Goal: Find specific page/section: Find specific page/section

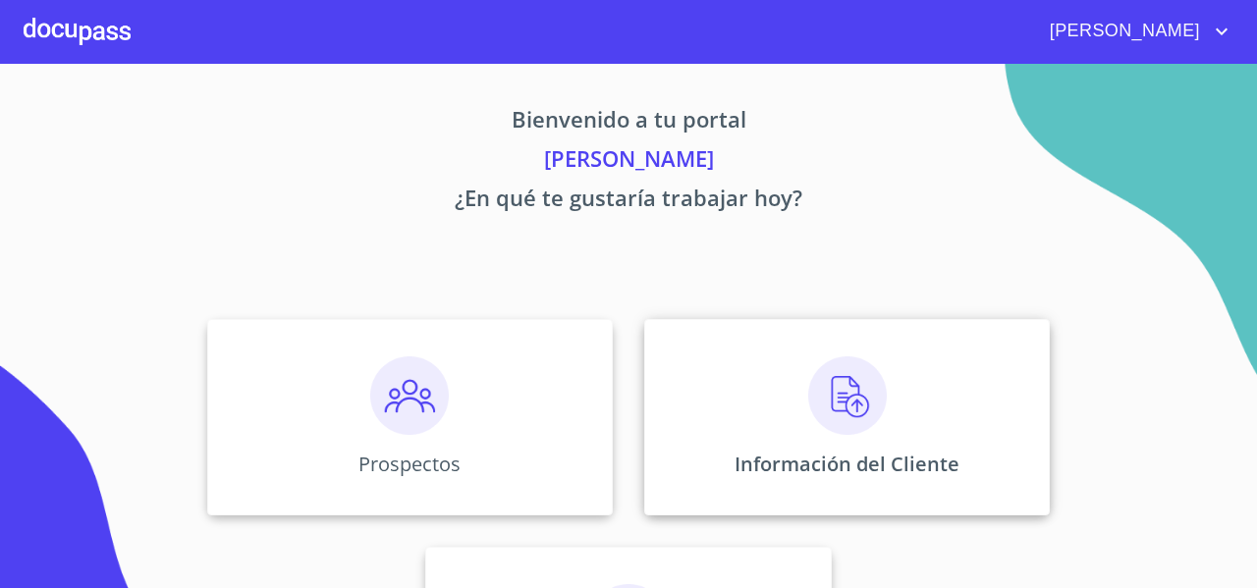
click at [676, 403] on div "Información del Cliente" at bounding box center [847, 417] width 406 height 196
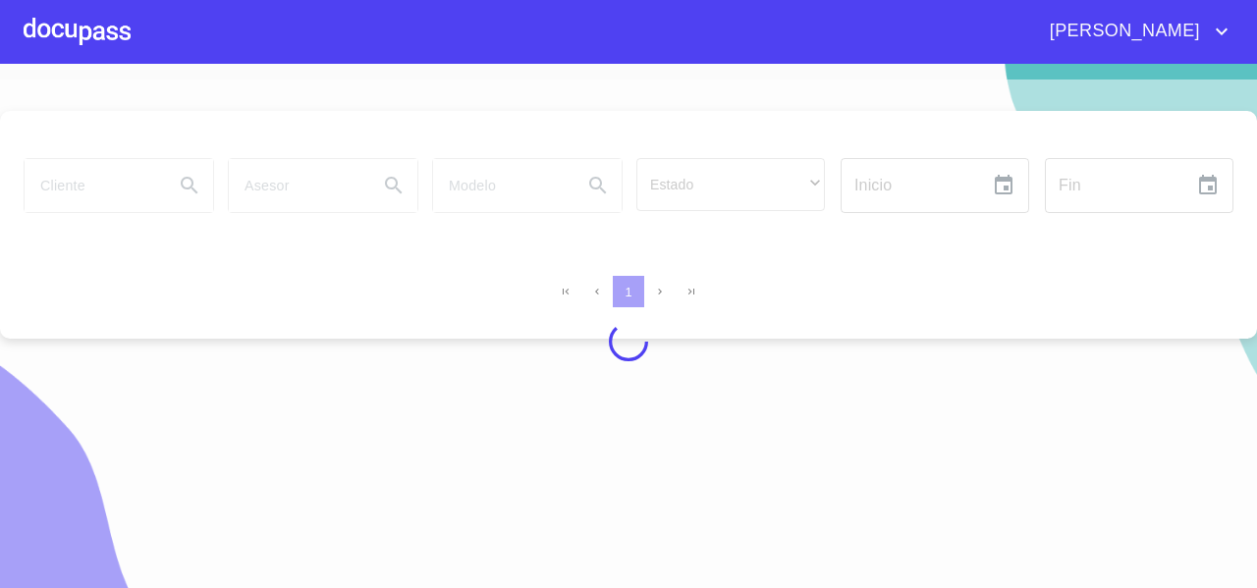
click at [101, 203] on div at bounding box center [628, 342] width 1257 height 525
click at [79, 185] on div at bounding box center [628, 342] width 1257 height 525
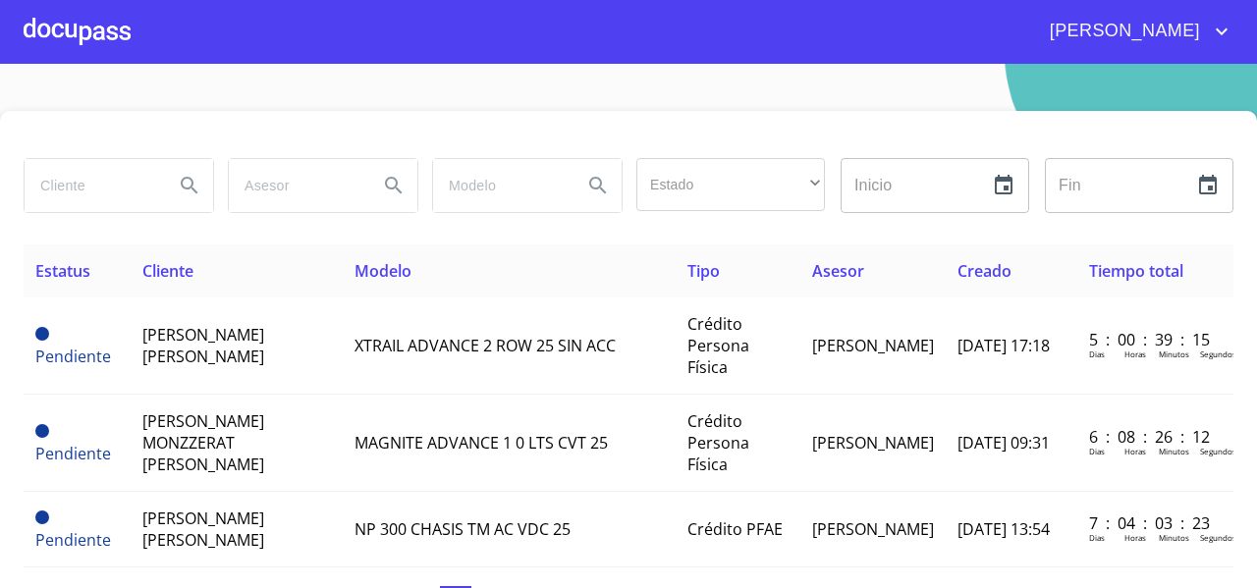
click at [79, 185] on input "search" at bounding box center [92, 185] width 134 height 53
paste input "[PERSON_NAME] MONZZERAT [PERSON_NAME]"
type input "[PERSON_NAME] MONZZERAT [PERSON_NAME]"
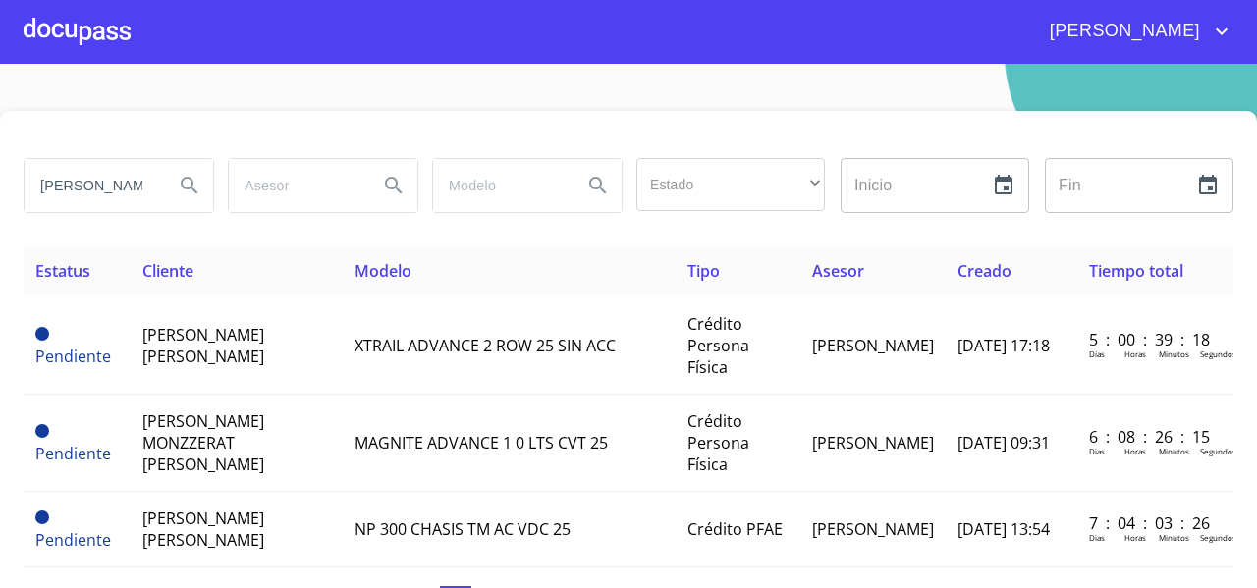
click at [181, 176] on icon "Search" at bounding box center [190, 186] width 24 height 24
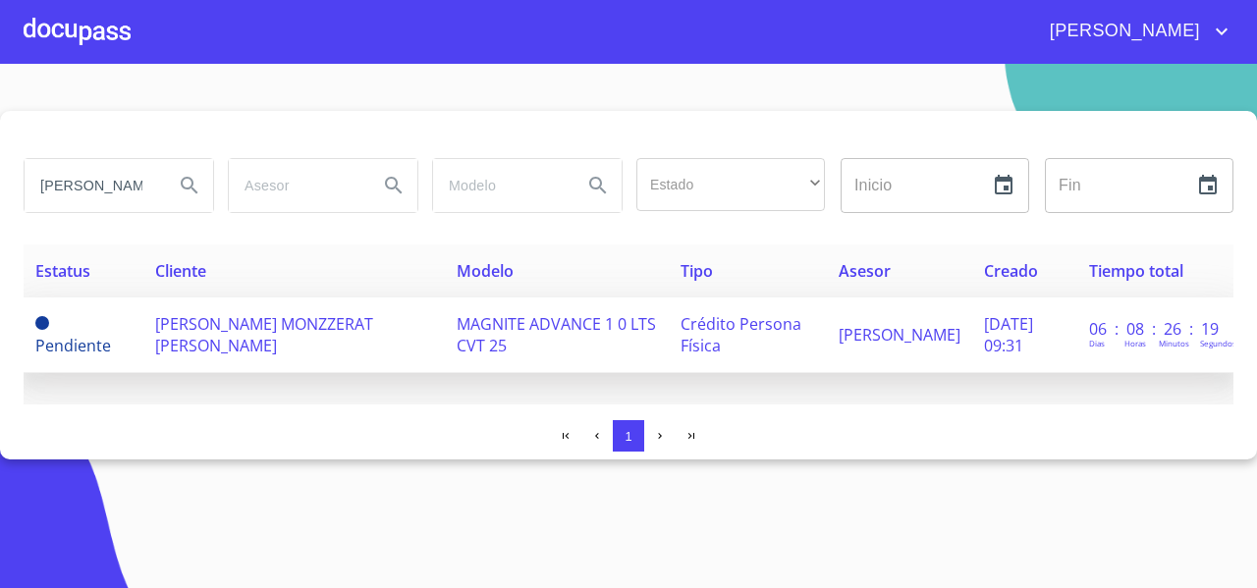
click at [282, 338] on td "[PERSON_NAME] MONZZERAT [PERSON_NAME]" at bounding box center [294, 336] width 303 height 76
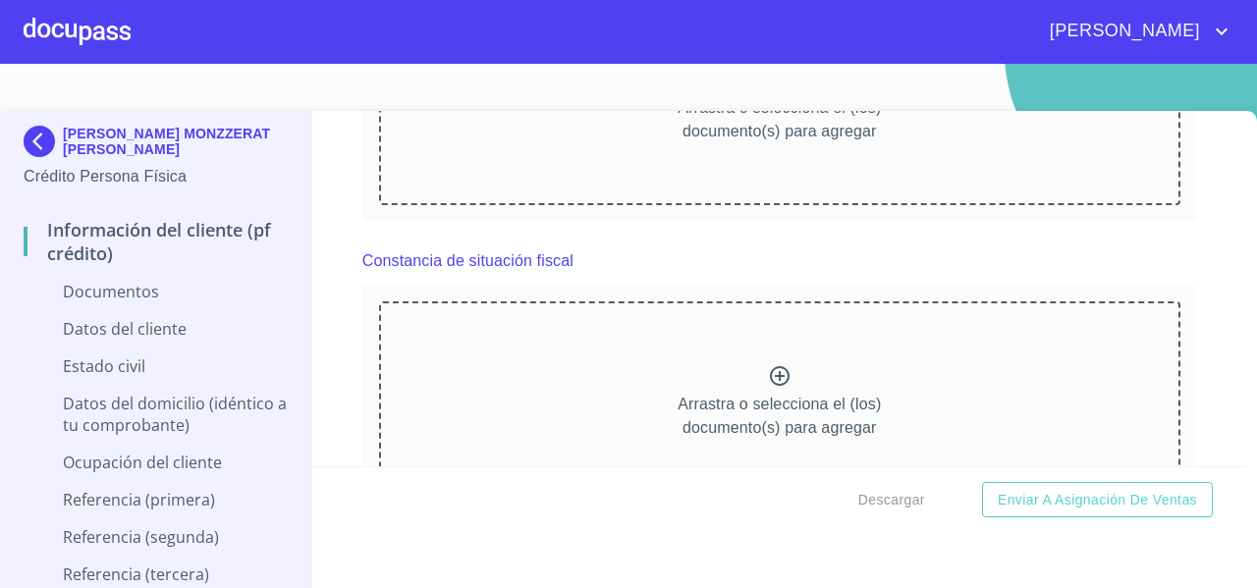
scroll to position [1957, 0]
click at [75, 37] on div at bounding box center [77, 31] width 107 height 63
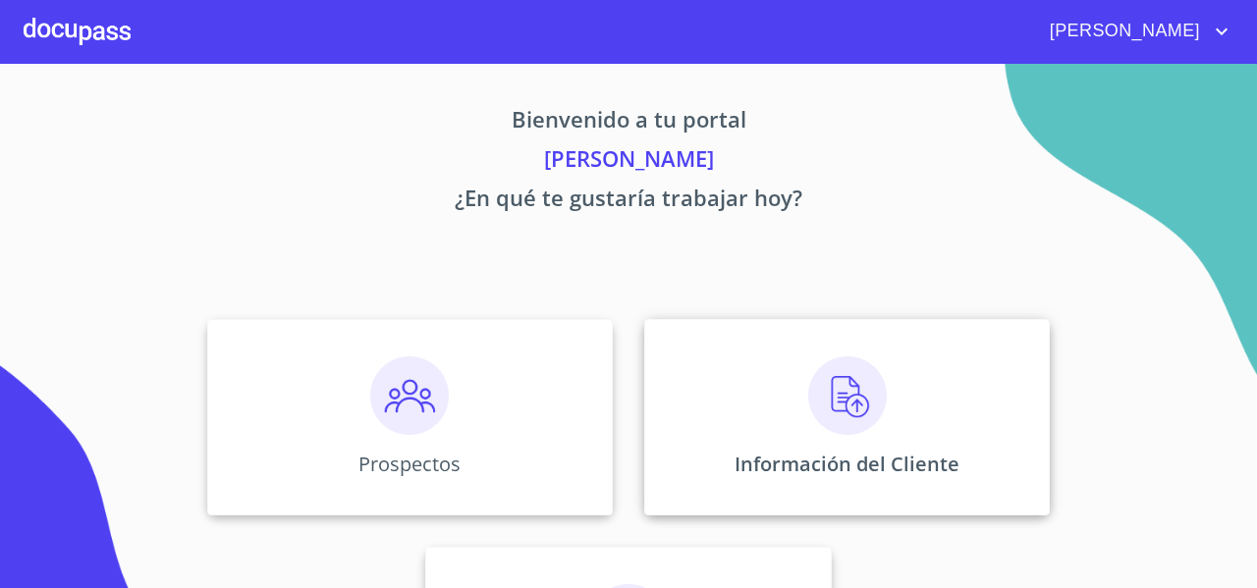
click at [730, 411] on div "Información del Cliente" at bounding box center [847, 417] width 406 height 196
